Goal: Task Accomplishment & Management: Complete application form

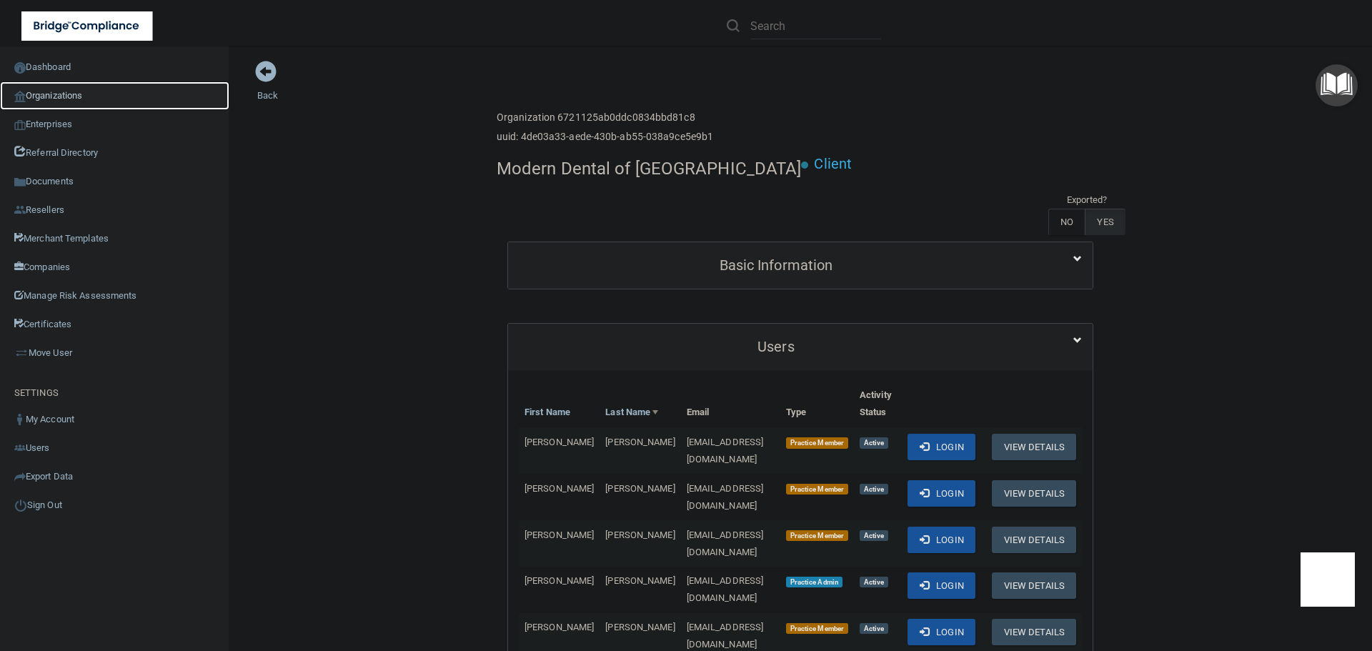
click at [89, 99] on link "Organizations" at bounding box center [114, 95] width 229 height 29
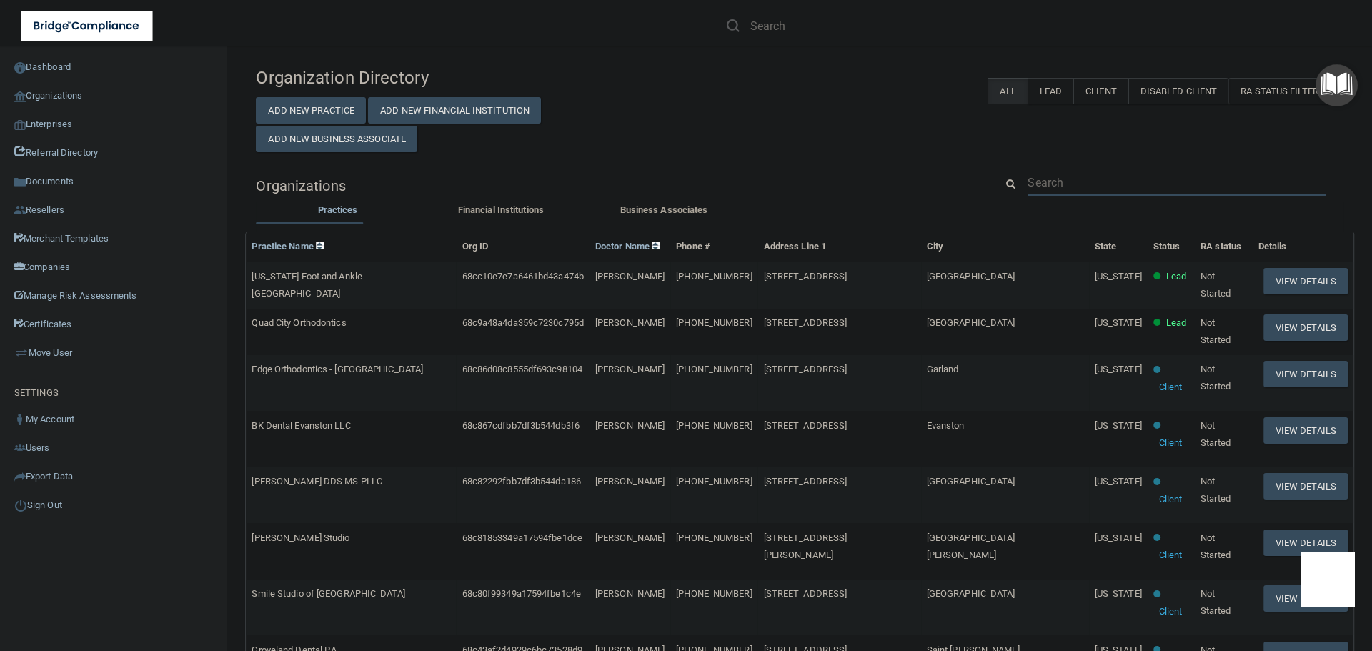
click at [1049, 191] on input "text" at bounding box center [1176, 182] width 298 height 26
paste input "lucia@blueseadental.com"
type input "lucia@blueseadental.com"
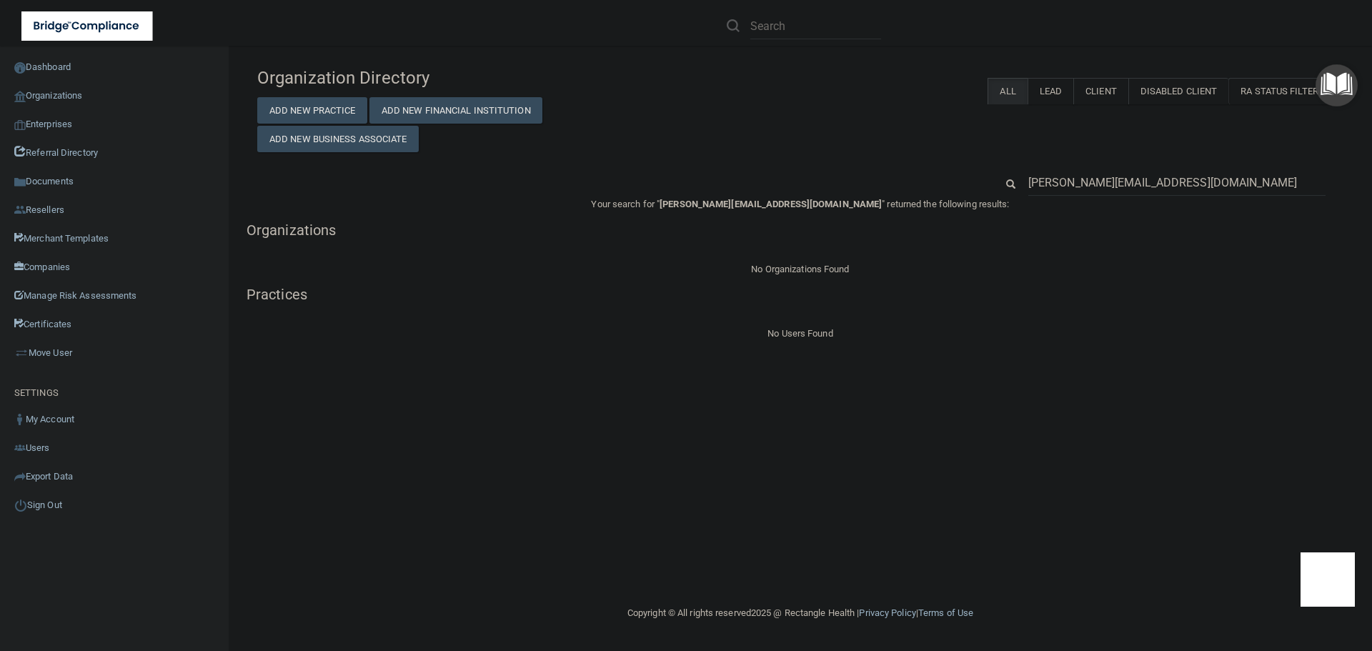
drag, startPoint x: 1051, startPoint y: 181, endPoint x: 1022, endPoint y: 181, distance: 28.6
click at [1022, 181] on div "lucia@blueseadental.com" at bounding box center [1176, 182] width 319 height 26
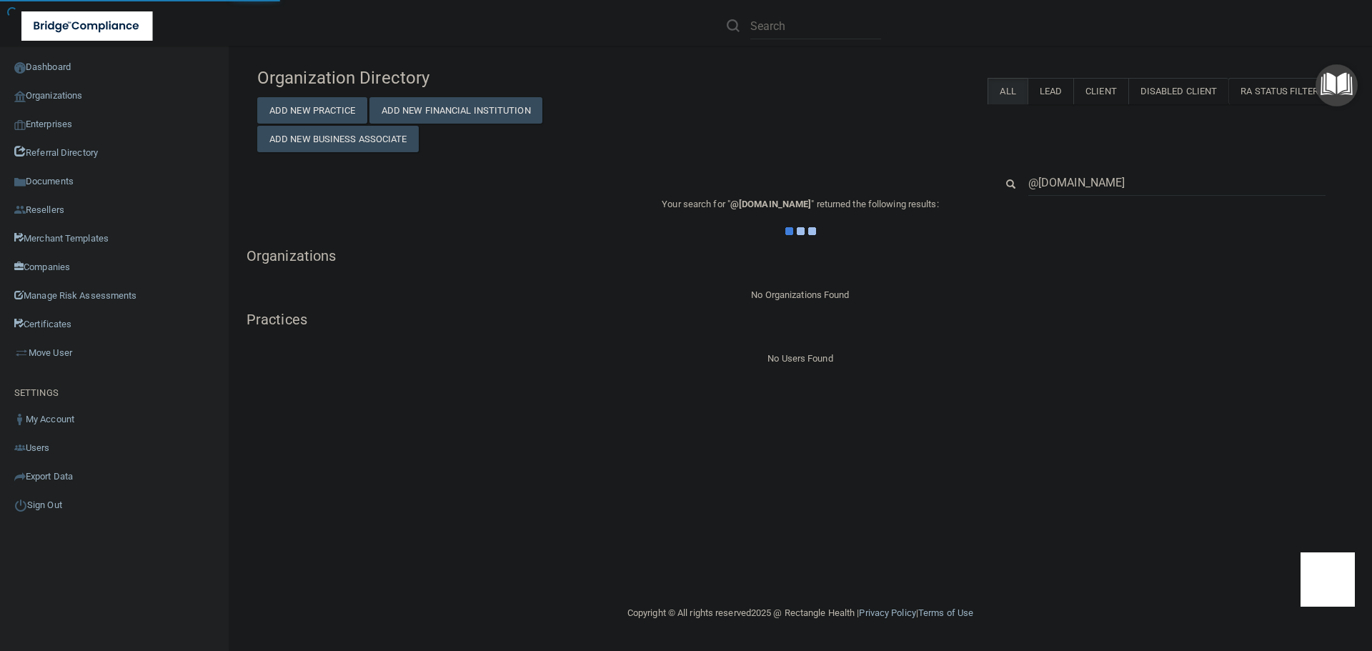
type input "@blueseadental.com"
click at [902, 145] on div "Organization Directory Add New Practice Add New Financial Institution Add New B…" at bounding box center [799, 106] width 1107 height 92
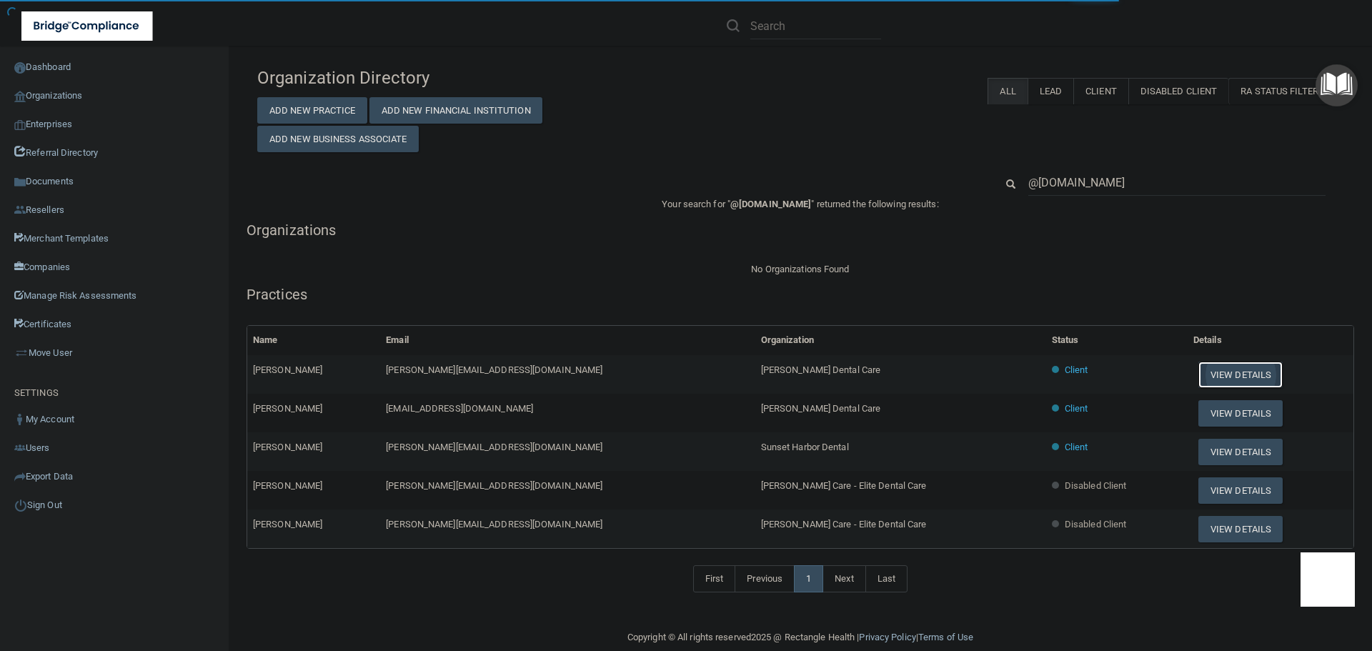
click at [1198, 375] on button "View Details" at bounding box center [1240, 374] width 84 height 26
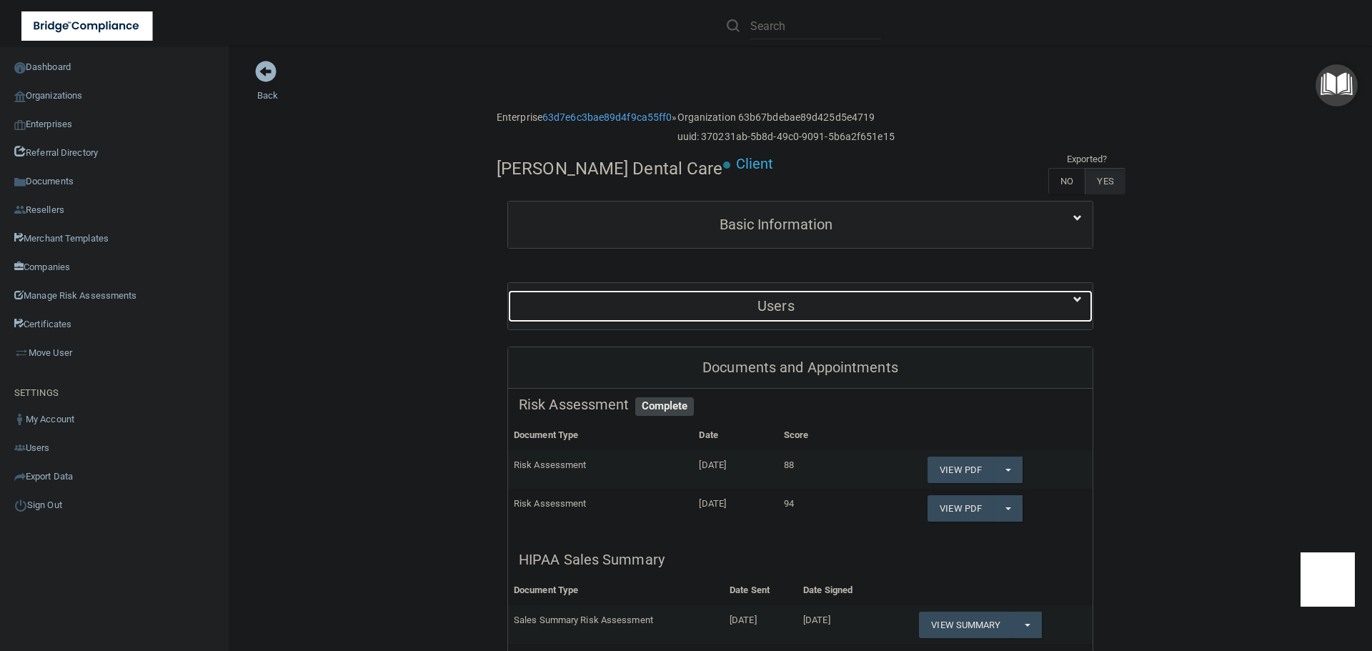
click at [758, 296] on div "Users" at bounding box center [776, 306] width 536 height 32
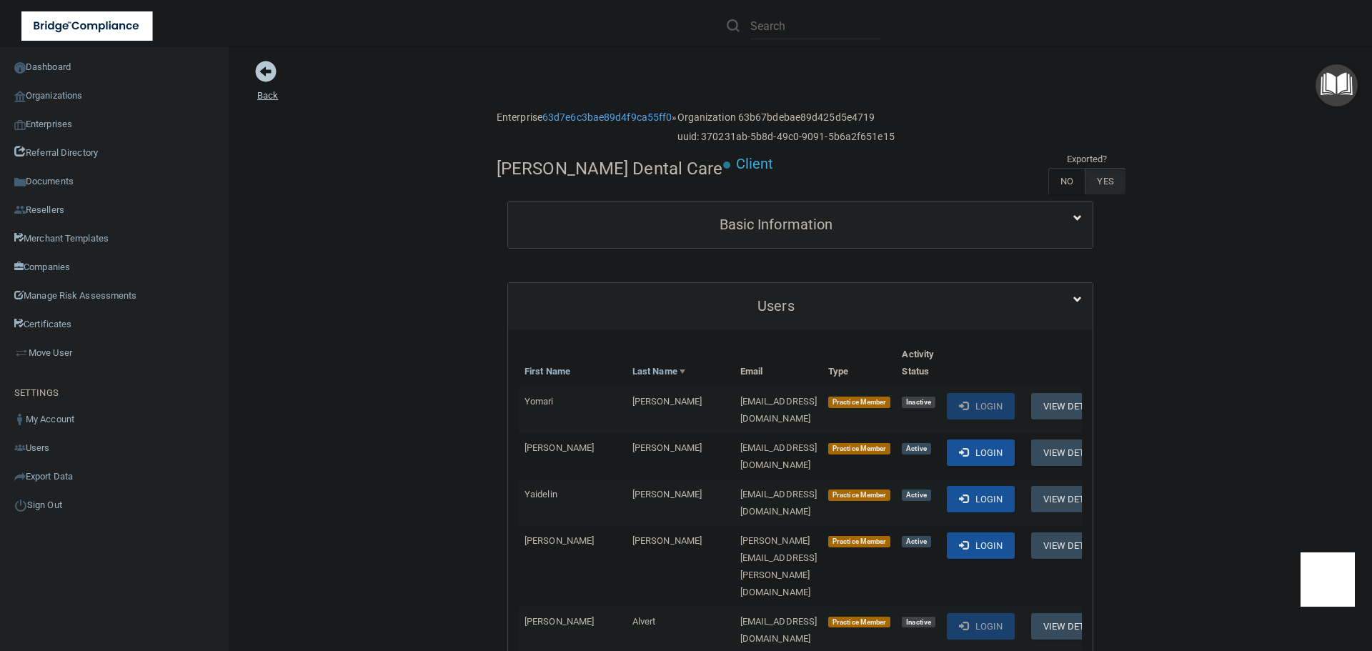
click at [269, 79] on span at bounding box center [265, 71] width 21 height 21
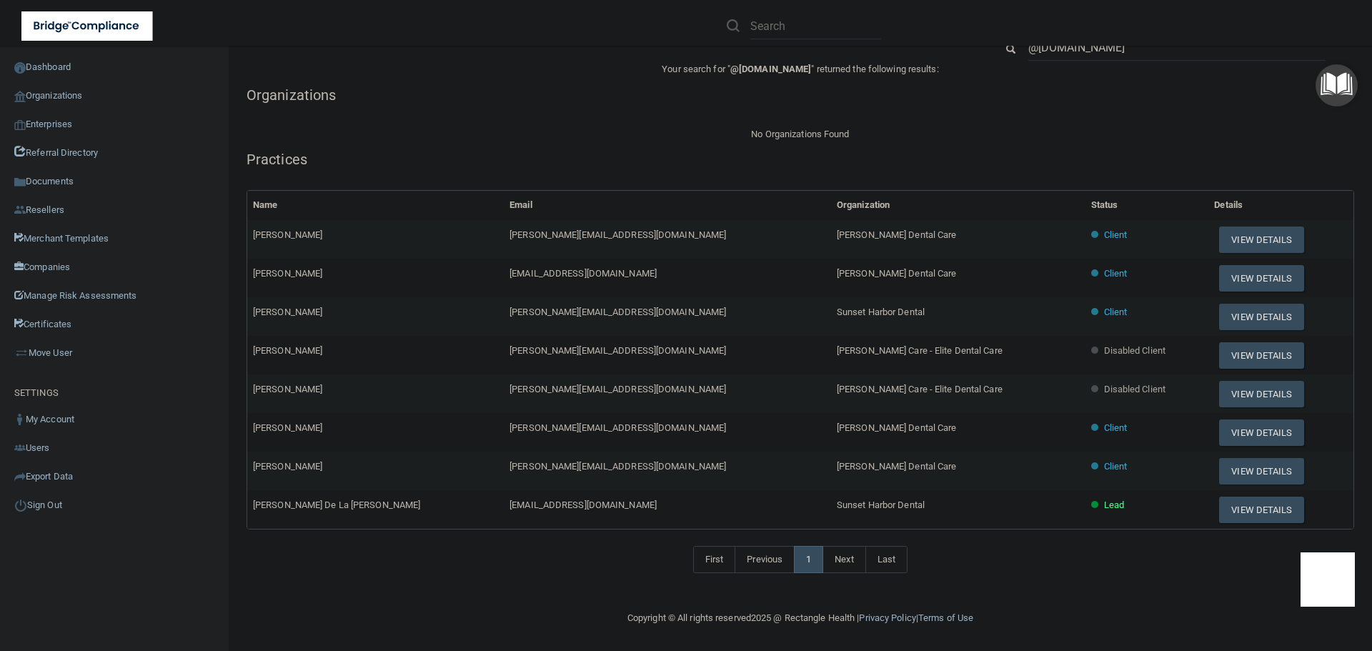
scroll to position [136, 0]
click at [1219, 312] on button "View Details" at bounding box center [1261, 315] width 84 height 26
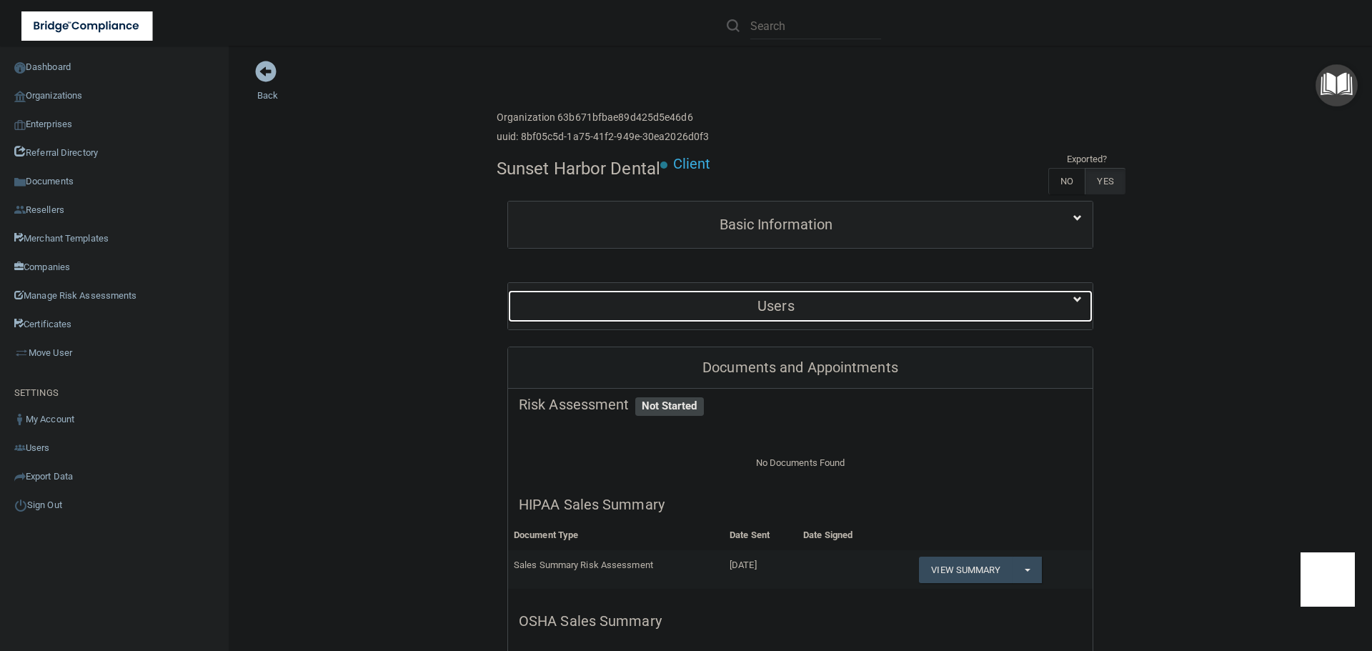
click at [804, 308] on h5 "Users" at bounding box center [776, 306] width 514 height 16
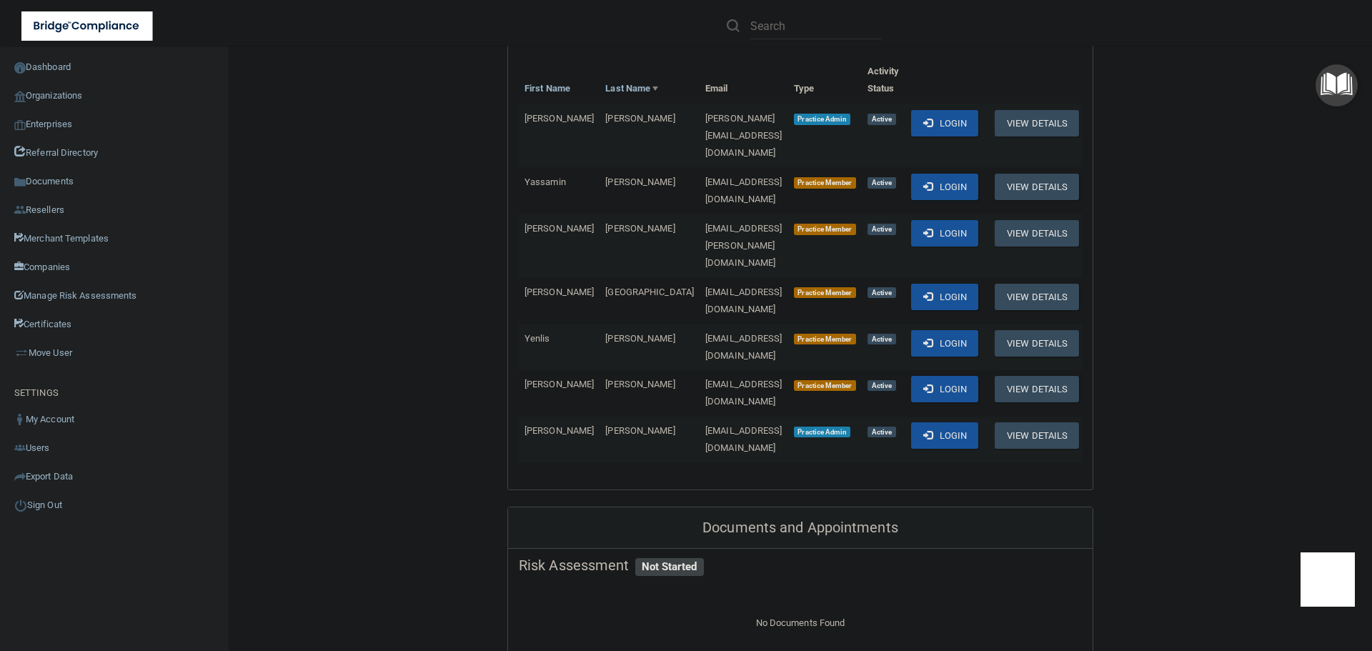
scroll to position [286, 0]
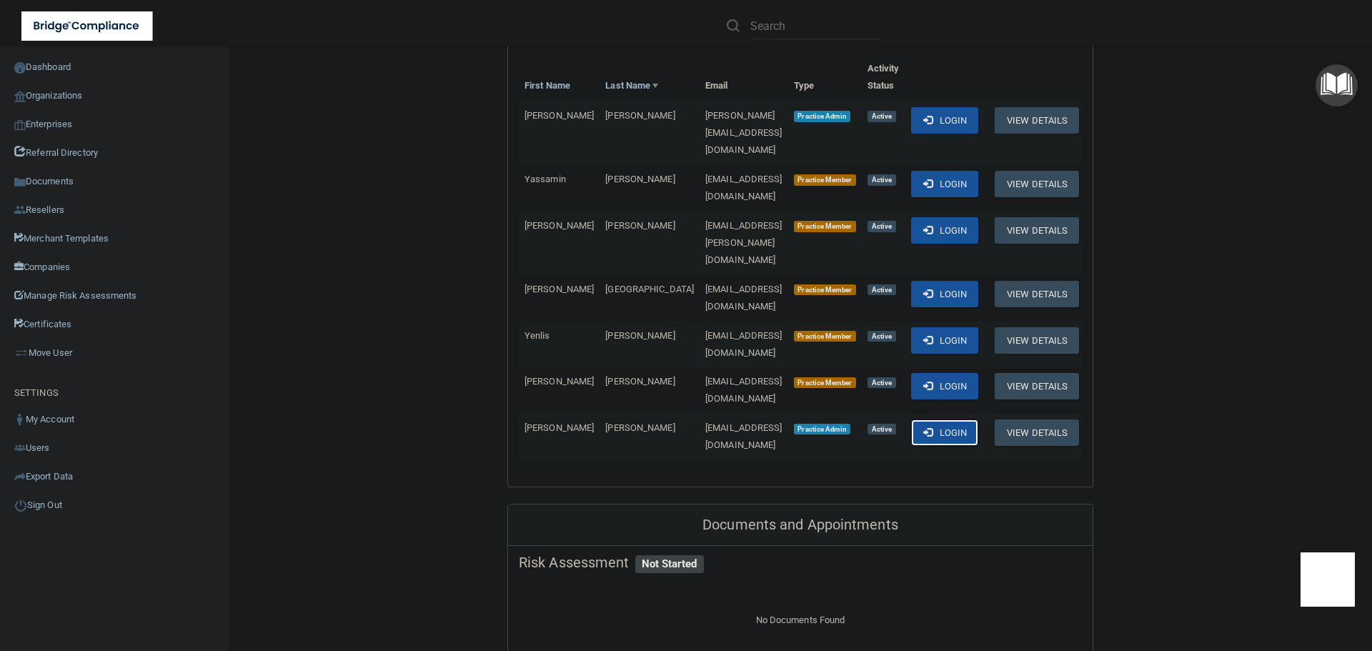
click at [944, 419] on button "Login" at bounding box center [945, 432] width 68 height 26
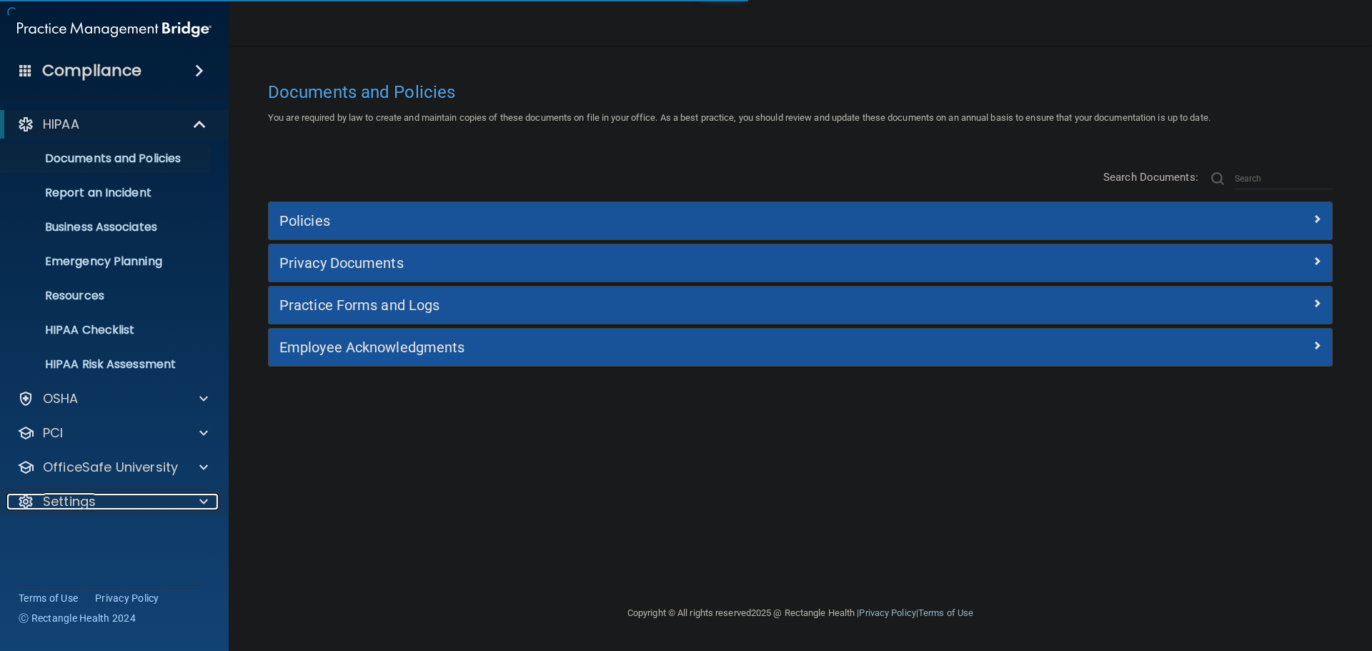
click at [167, 497] on div "Settings" at bounding box center [94, 501] width 176 height 17
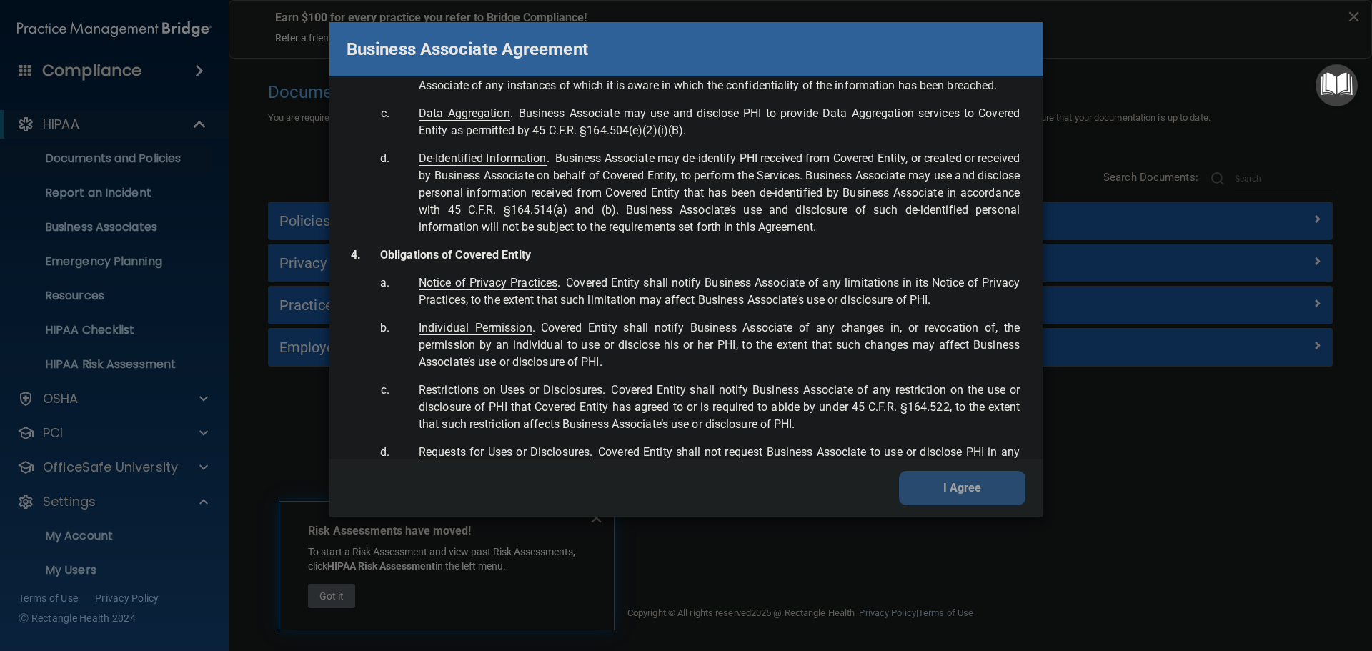
scroll to position [2913, 0]
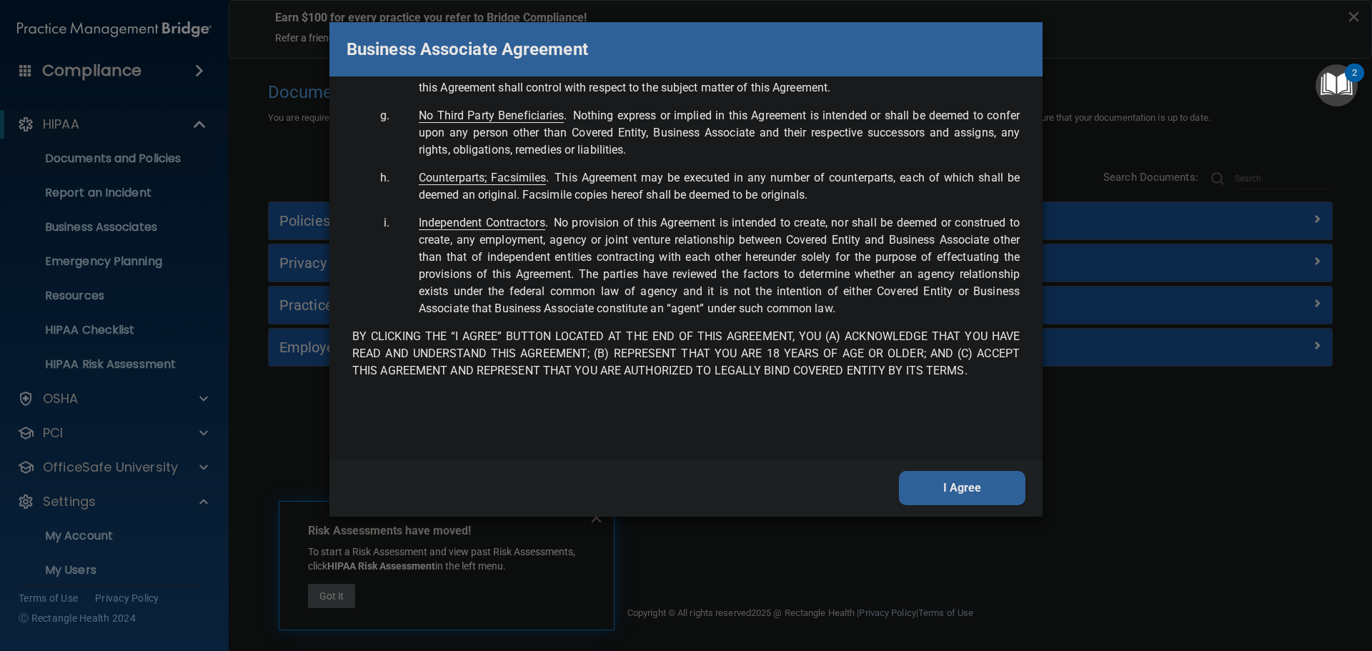
click at [993, 482] on button "I Agree" at bounding box center [962, 488] width 126 height 34
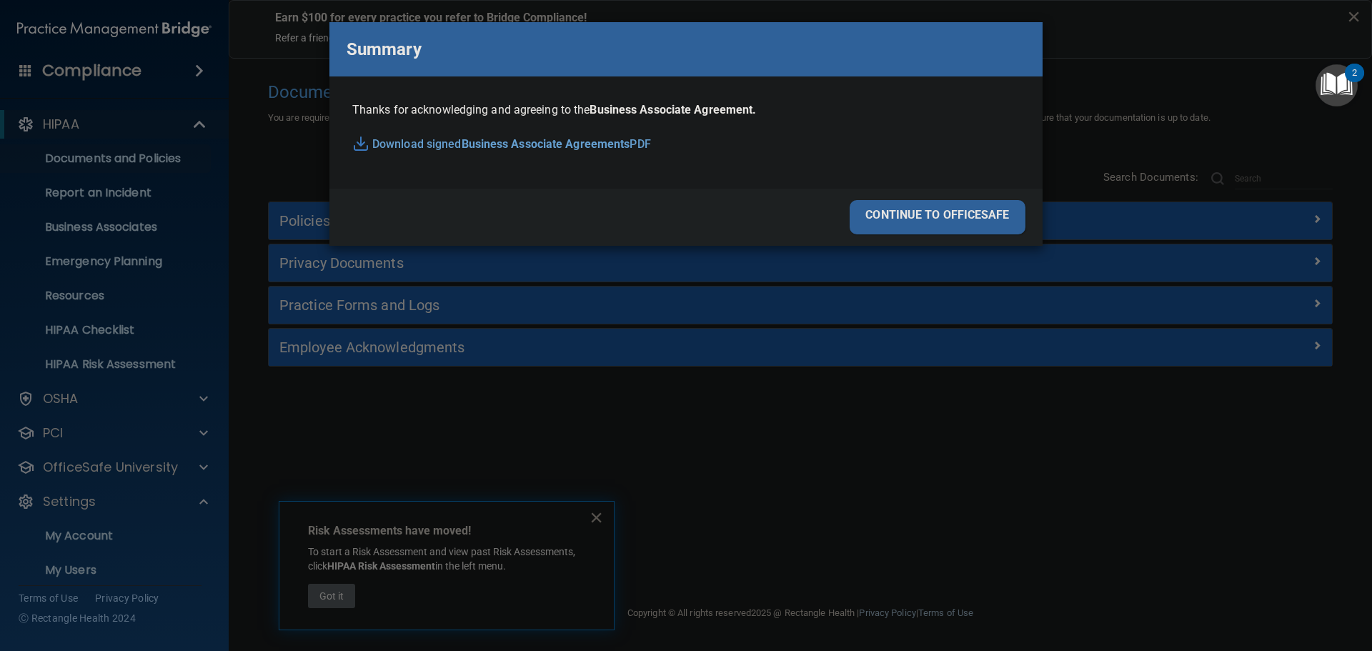
click at [945, 221] on div "continue to officesafe" at bounding box center [937, 217] width 176 height 34
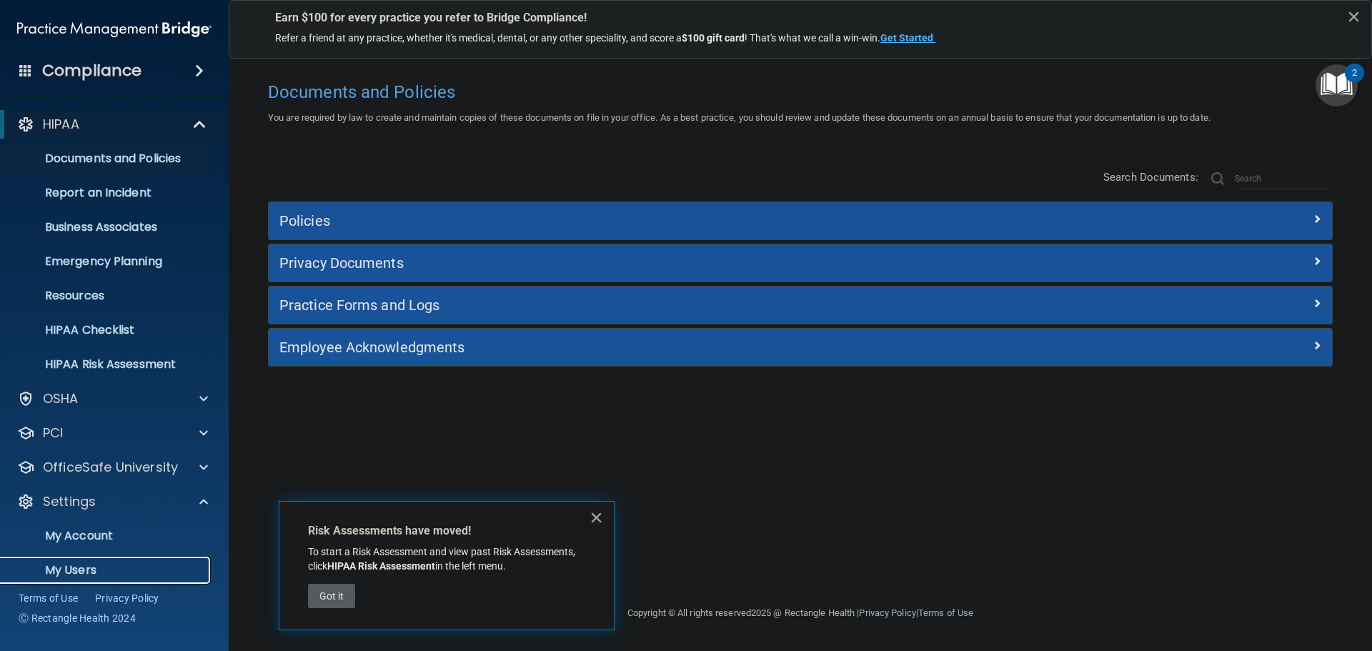
click at [61, 566] on p "My Users" at bounding box center [106, 570] width 195 height 14
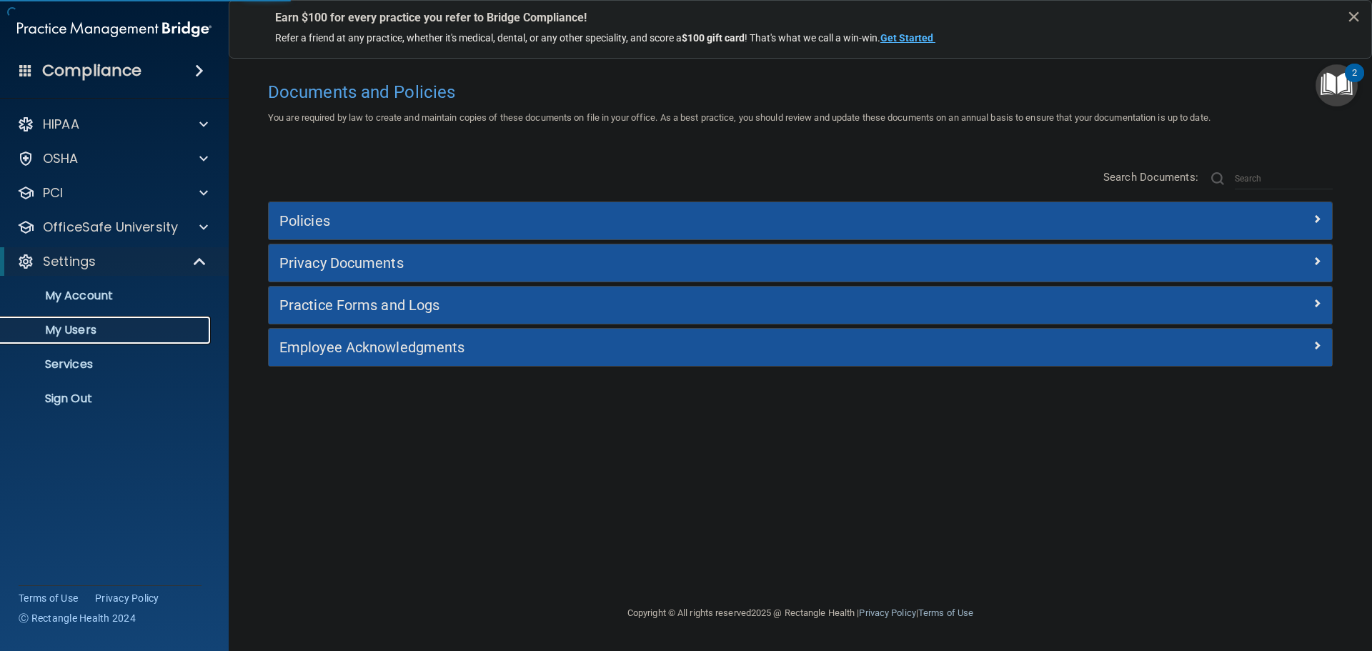
select select "20"
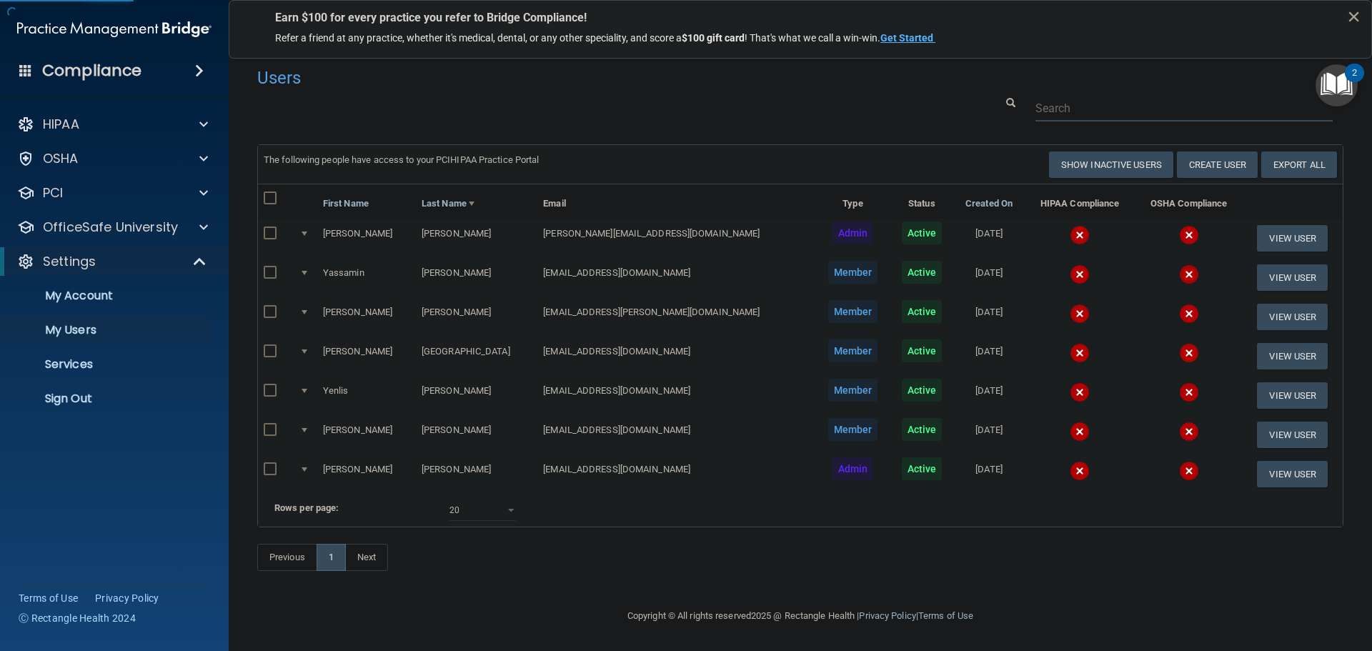
click at [1046, 108] on input "text" at bounding box center [1183, 108] width 297 height 26
paste input "9133967625"
type input "9133967625"
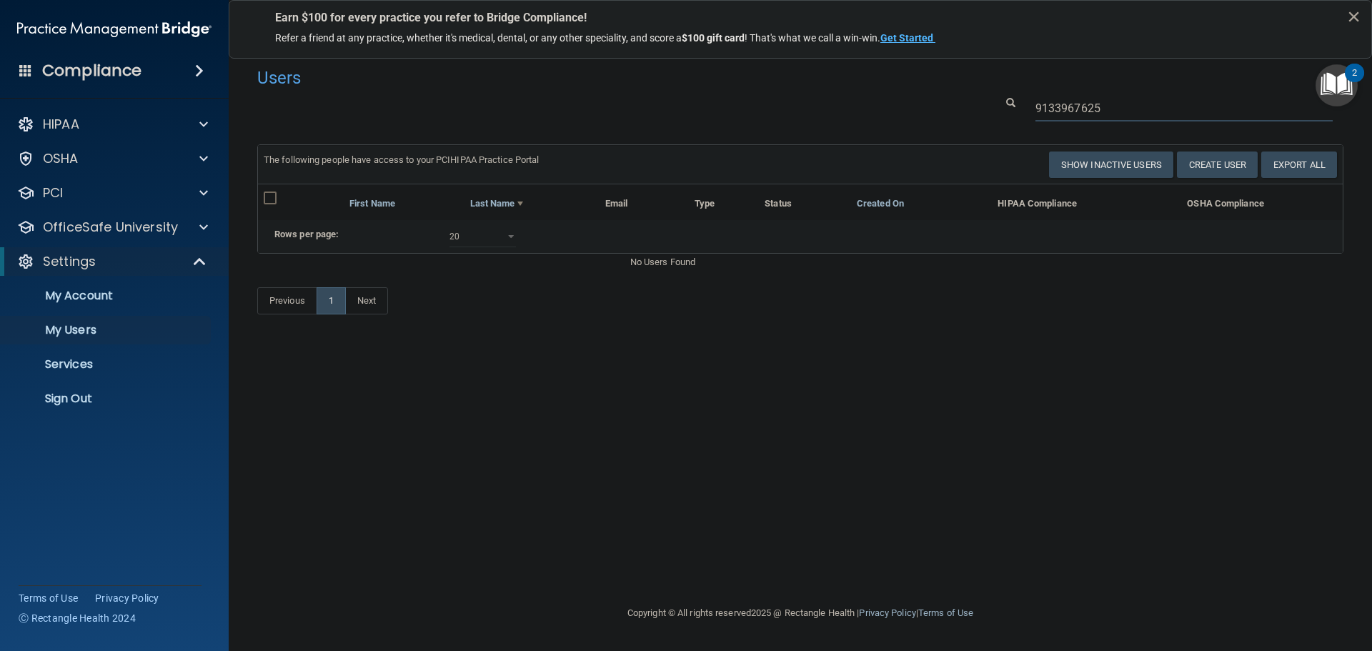
drag, startPoint x: 1128, startPoint y: 109, endPoint x: 997, endPoint y: 109, distance: 130.7
click at [997, 109] on div "9133967625" at bounding box center [1168, 108] width 369 height 26
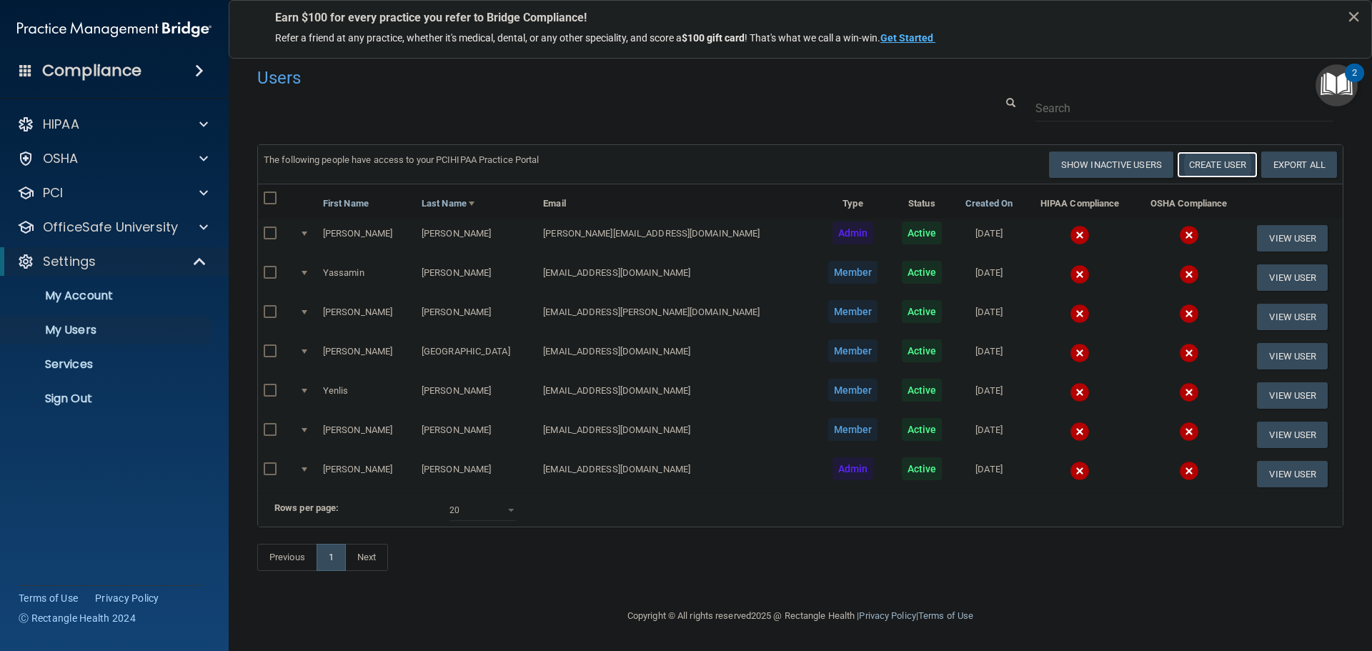
click at [1199, 170] on button "Create User" at bounding box center [1217, 164] width 81 height 26
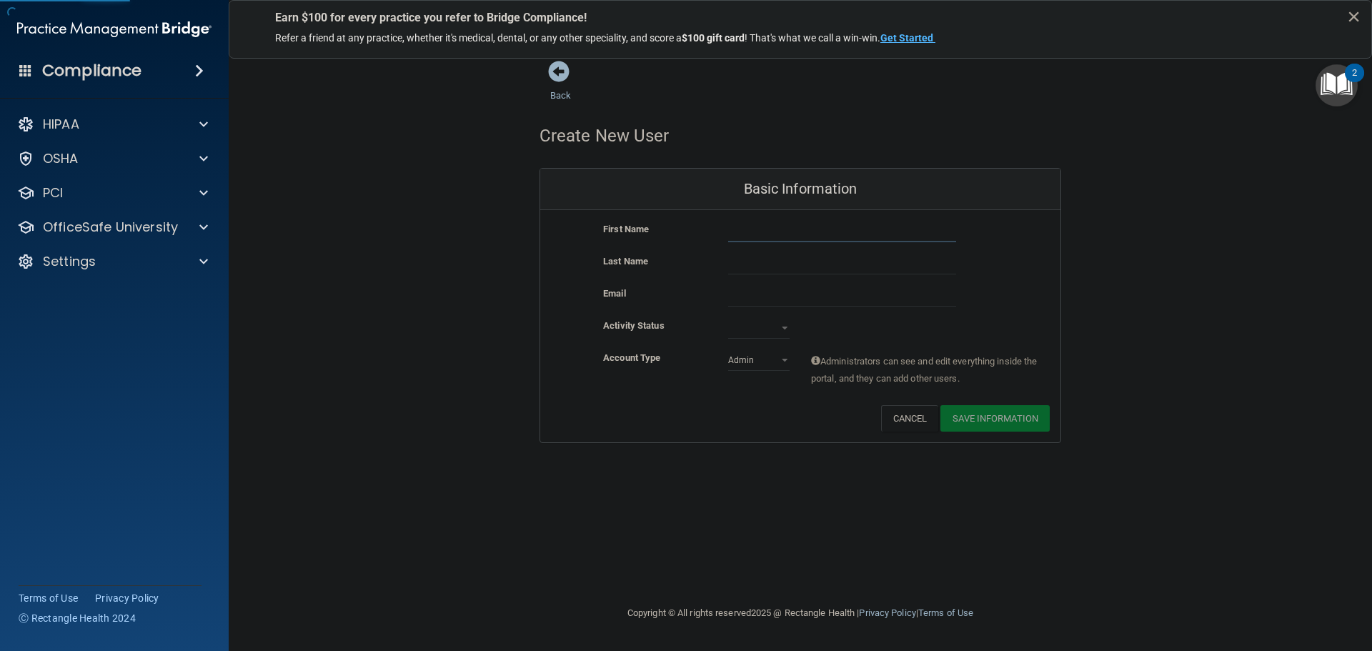
click at [819, 236] on input "text" at bounding box center [842, 231] width 228 height 21
drag, startPoint x: 752, startPoint y: 232, endPoint x: 866, endPoint y: 231, distance: 113.6
click at [866, 231] on input "[DATE][PERSON_NAME]" at bounding box center [842, 231] width 228 height 21
type input "[PERSON_NAME]"
click at [788, 264] on input "text" at bounding box center [842, 263] width 228 height 21
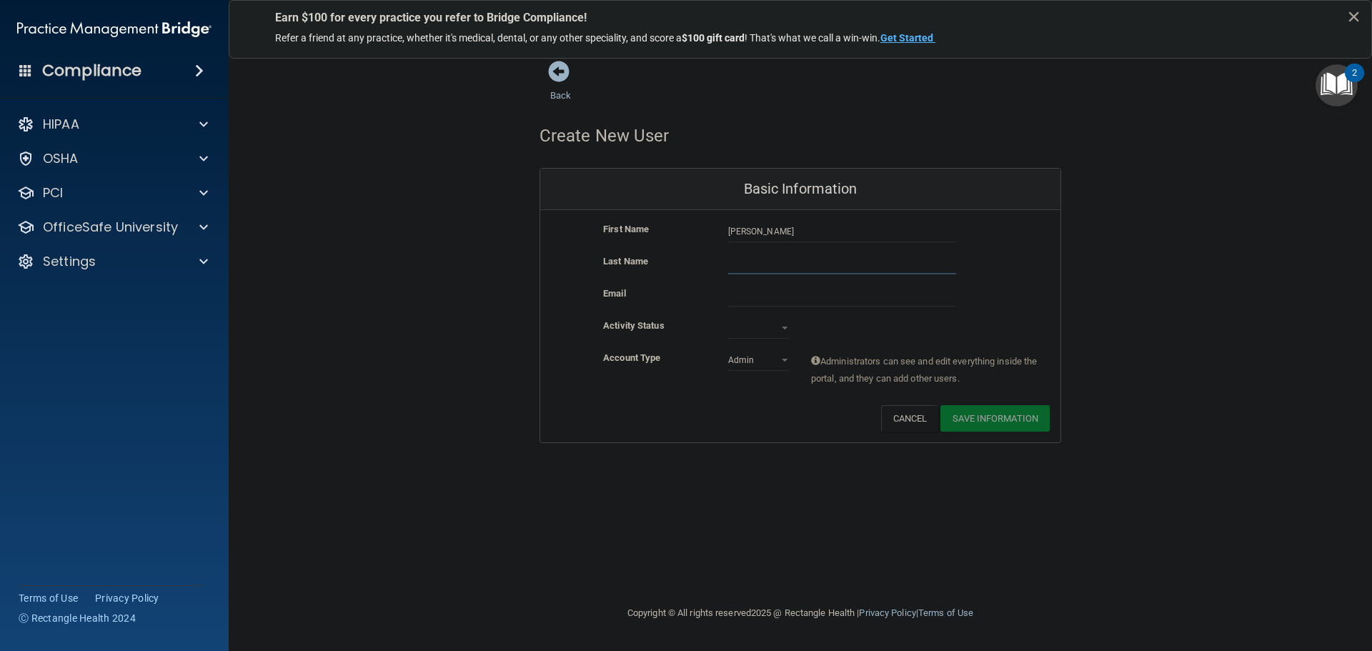
paste input "[PERSON_NAME]"
type input "[PERSON_NAME]"
click at [769, 301] on input "email" at bounding box center [842, 295] width 228 height 21
paste input "[PERSON_NAME][EMAIL_ADDRESS][DOMAIN_NAME]"
type input "[PERSON_NAME][EMAIL_ADDRESS][DOMAIN_NAME]"
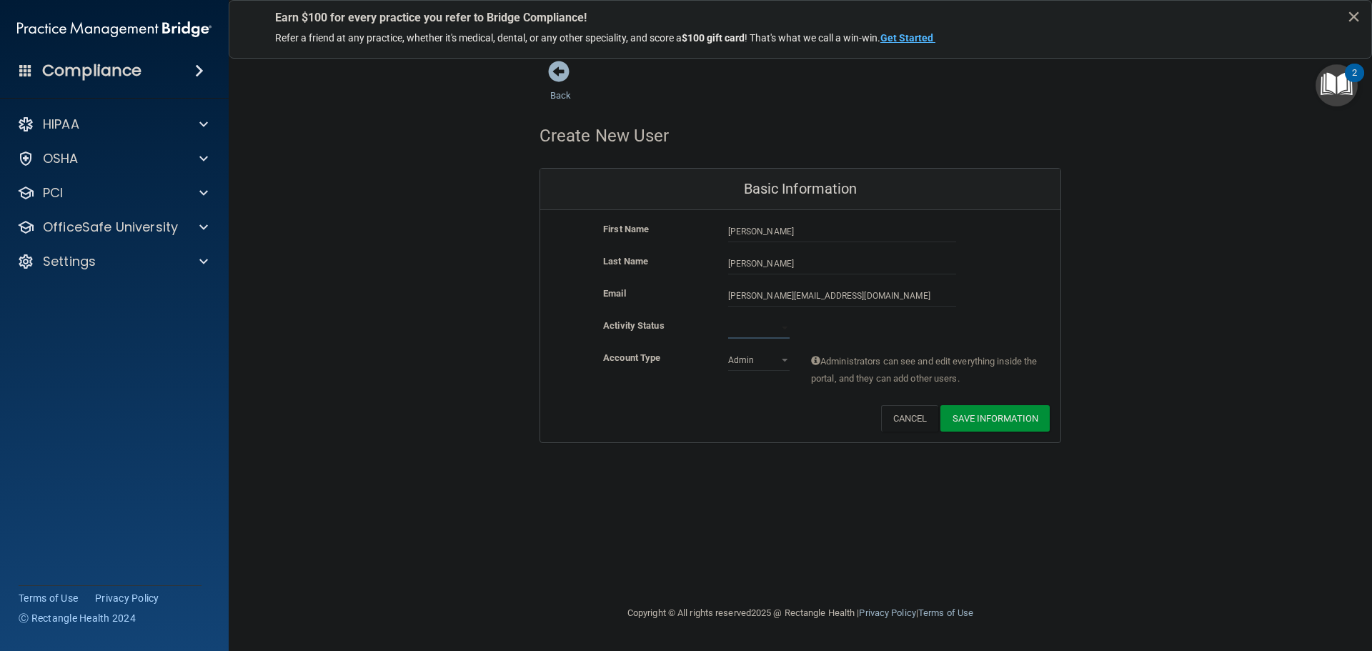
click at [776, 328] on select "Active Inactive" at bounding box center [758, 327] width 61 height 21
select select "active"
click at [728, 317] on select "Active Inactive" at bounding box center [758, 327] width 61 height 21
click at [972, 413] on button "Save Information" at bounding box center [994, 418] width 109 height 26
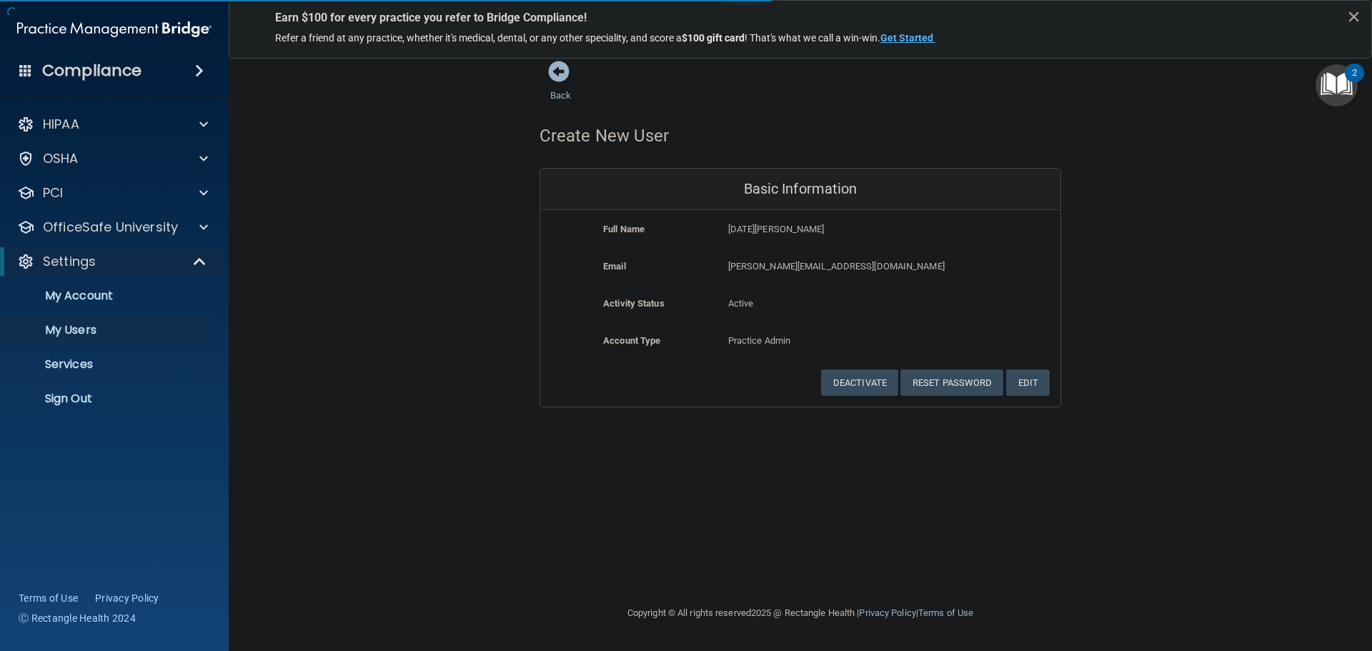
select select "20"
